Goal: Check status: Check status

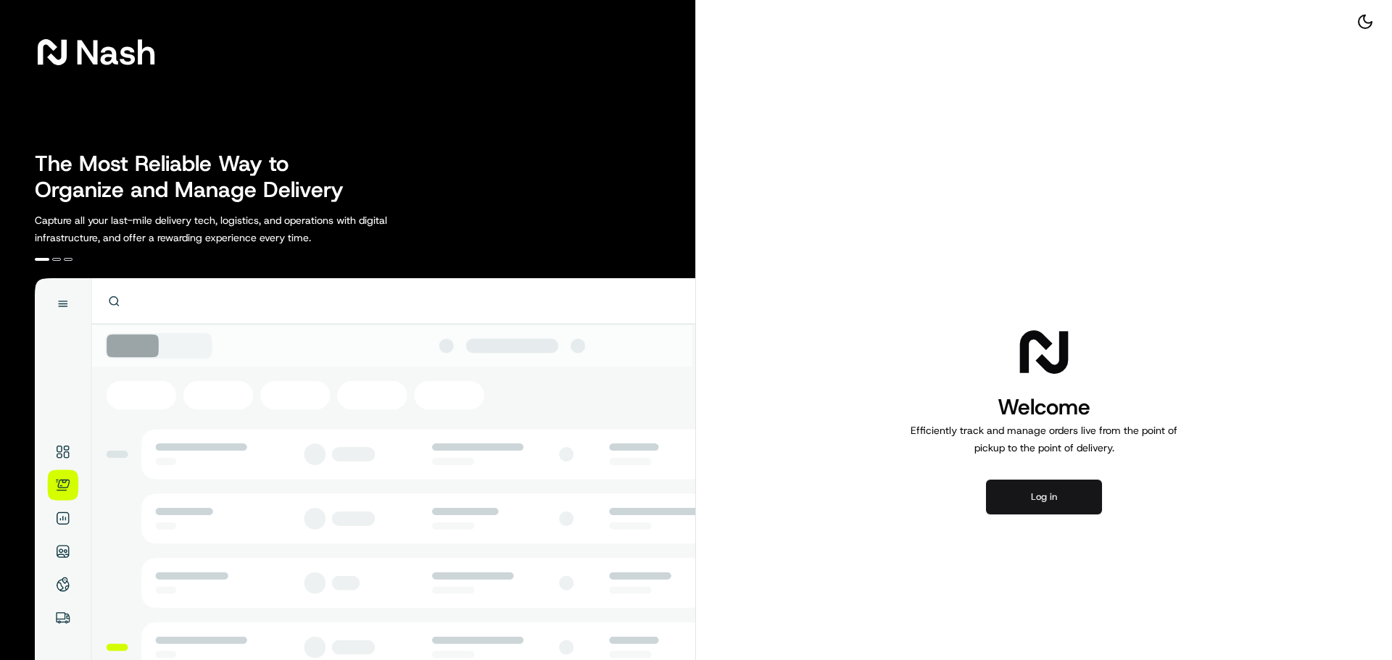
click at [1033, 509] on button "Log in" at bounding box center [1044, 497] width 116 height 35
